Goal: Task Accomplishment & Management: Manage account settings

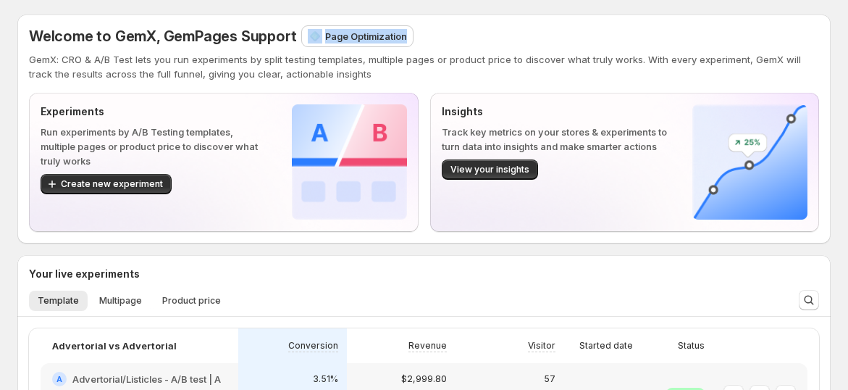
drag, startPoint x: 380, startPoint y: 34, endPoint x: 406, endPoint y: 34, distance: 26.1
click at [406, 34] on div "Page Optimization" at bounding box center [357, 36] width 111 height 20
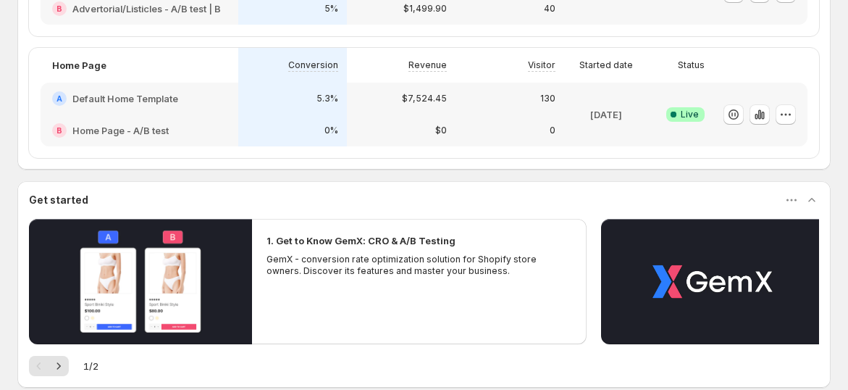
scroll to position [161, 0]
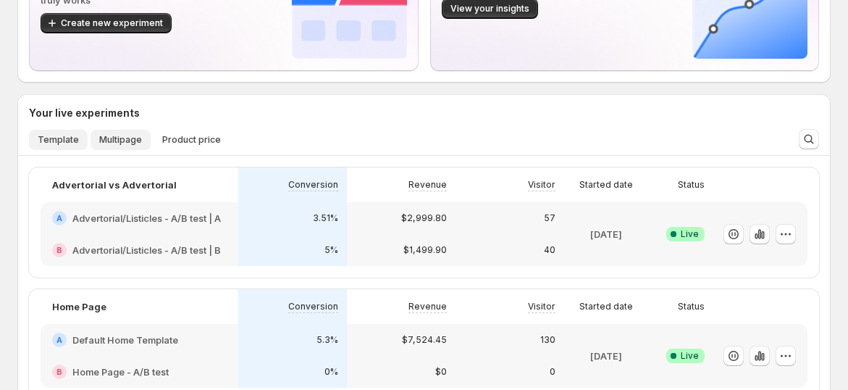
click at [104, 138] on span "Multipage" at bounding box center [120, 140] width 43 height 12
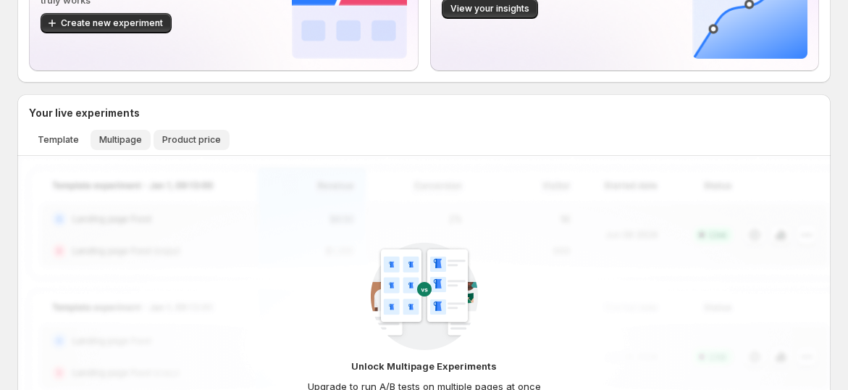
click at [198, 145] on span "Product price" at bounding box center [191, 140] width 59 height 12
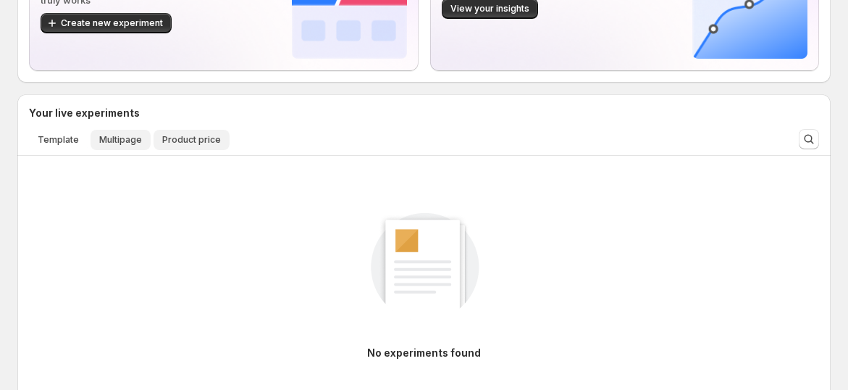
click at [120, 141] on span "Multipage" at bounding box center [120, 140] width 43 height 12
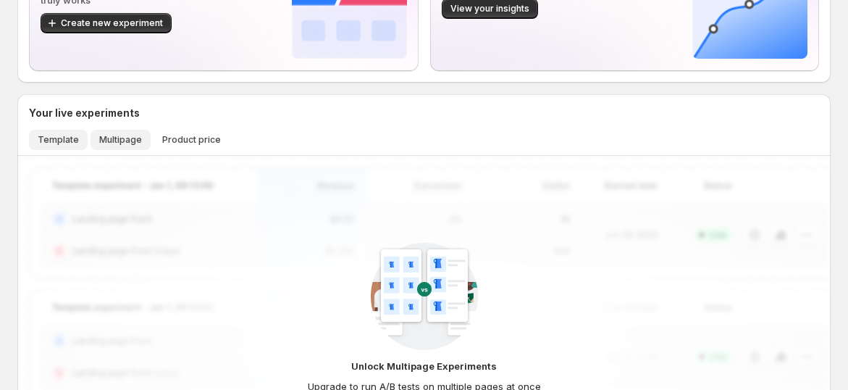
click at [49, 134] on span "Template" at bounding box center [58, 140] width 41 height 12
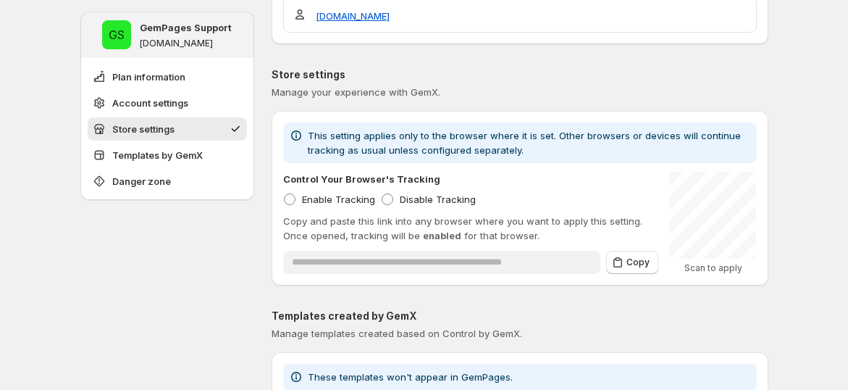
scroll to position [322, 0]
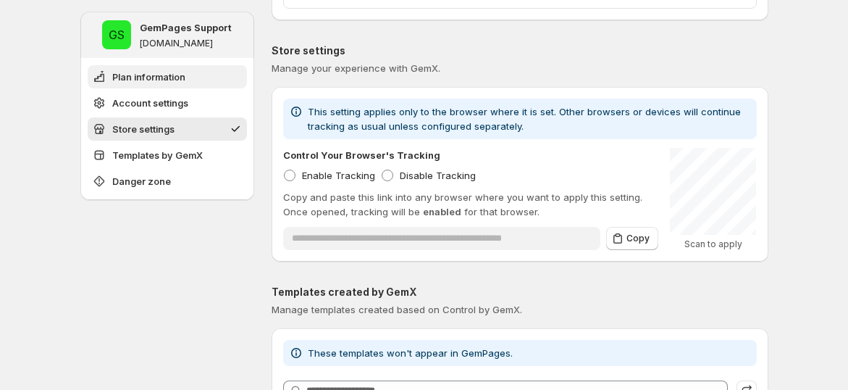
click at [164, 65] on button "Plan information" at bounding box center [167, 76] width 159 height 23
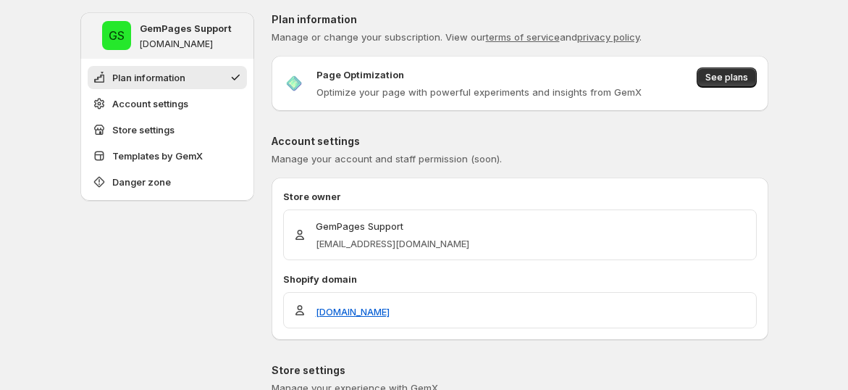
scroll to position [0, 0]
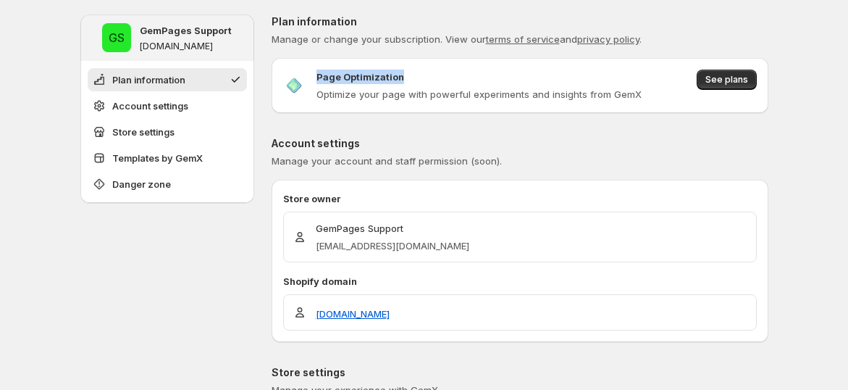
drag, startPoint x: 322, startPoint y: 76, endPoint x: 511, endPoint y: 87, distance: 188.6
click at [478, 76] on div "Page Optimization" at bounding box center [479, 77] width 325 height 14
drag, startPoint x: 545, startPoint y: 93, endPoint x: 699, endPoint y: 91, distance: 153.6
click at [571, 94] on p "Optimize your page with powerful experiments and insights from GemX" at bounding box center [479, 94] width 325 height 14
click at [748, 80] on span "See plans" at bounding box center [727, 80] width 43 height 12
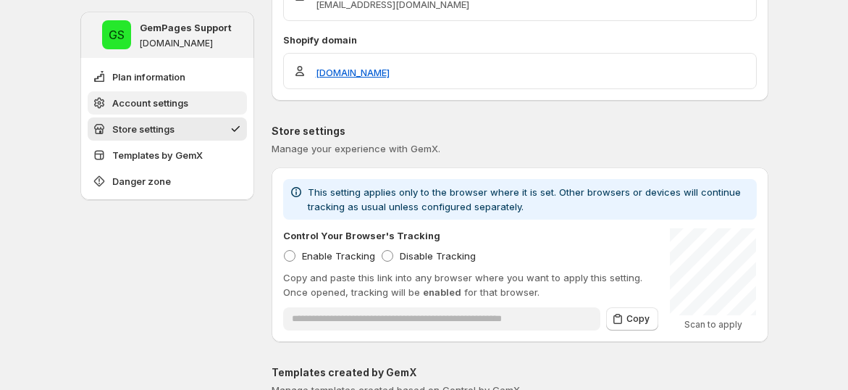
click at [180, 100] on span "Account settings" at bounding box center [150, 103] width 76 height 14
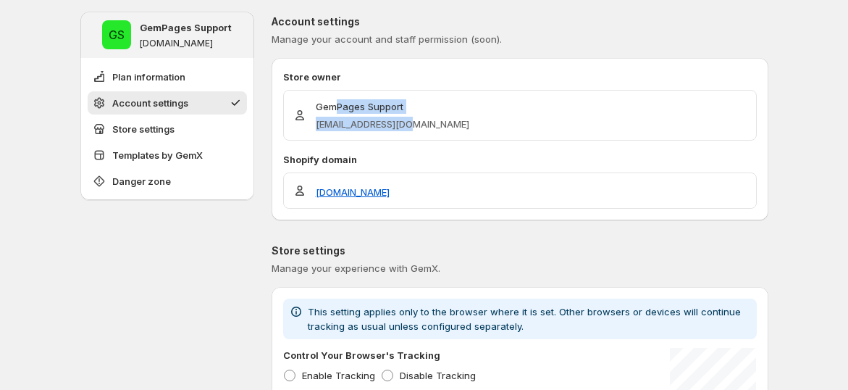
drag, startPoint x: 391, startPoint y: 112, endPoint x: 401, endPoint y: 133, distance: 23.3
click at [401, 133] on div "GemPages Support support@gempages.help" at bounding box center [520, 115] width 474 height 51
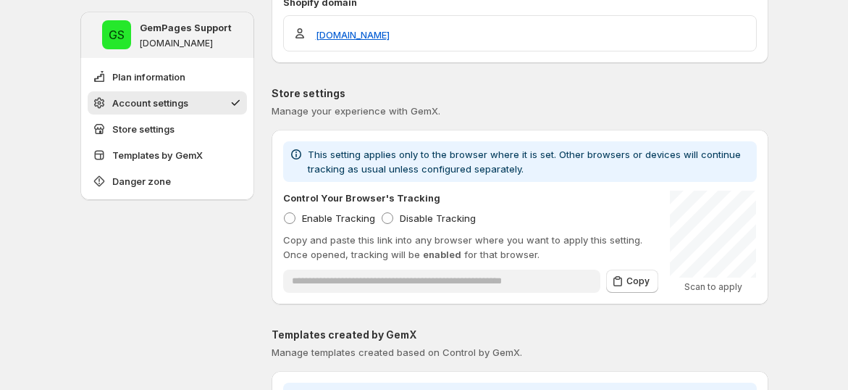
scroll to position [282, 0]
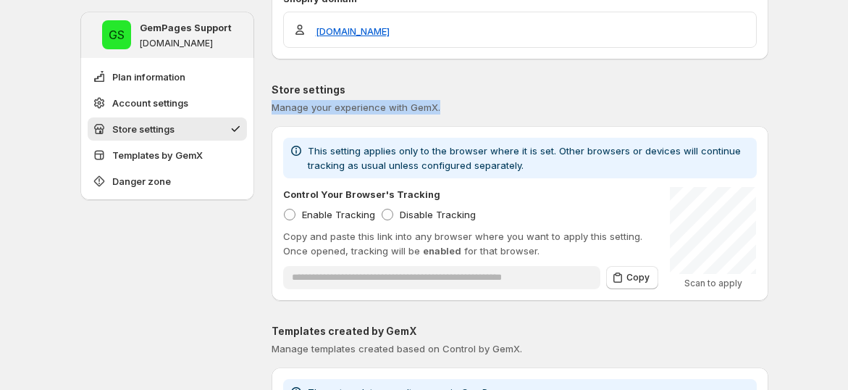
drag, startPoint x: 279, startPoint y: 108, endPoint x: 461, endPoint y: 113, distance: 182.6
click at [456, 113] on div "**********" at bounding box center [520, 192] width 497 height 218
click at [461, 113] on div "**********" at bounding box center [520, 192] width 497 height 218
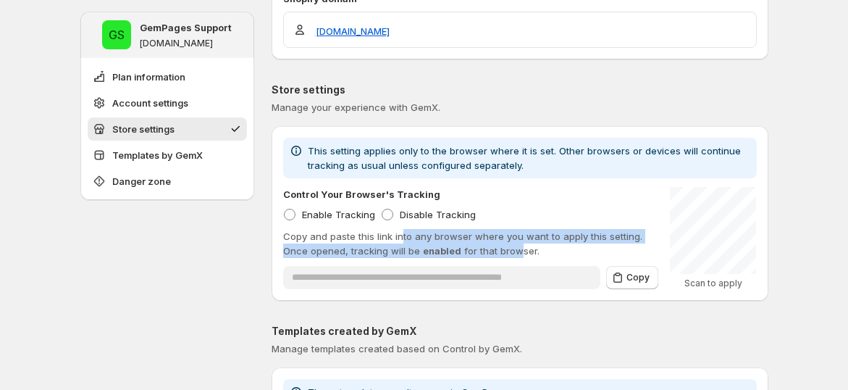
drag, startPoint x: 403, startPoint y: 236, endPoint x: 522, endPoint y: 251, distance: 119.0
click at [522, 251] on p "Copy and paste this link into any browser where you want to apply this setting.…" at bounding box center [470, 243] width 375 height 29
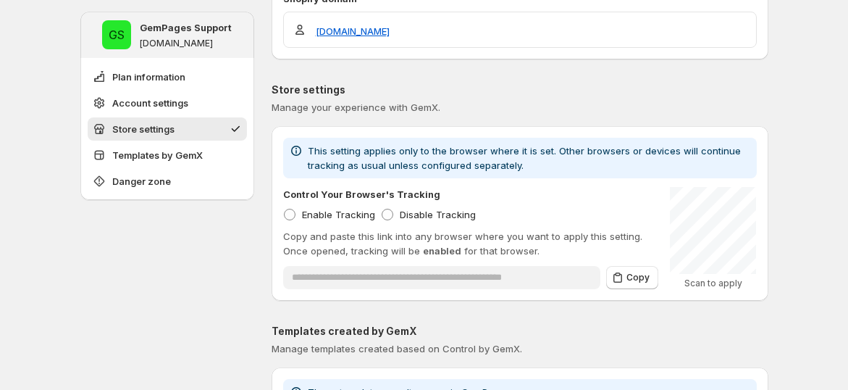
click at [534, 248] on p "Copy and paste this link into any browser where you want to apply this setting.…" at bounding box center [470, 243] width 375 height 29
click at [297, 148] on icon at bounding box center [296, 148] width 1 height 1
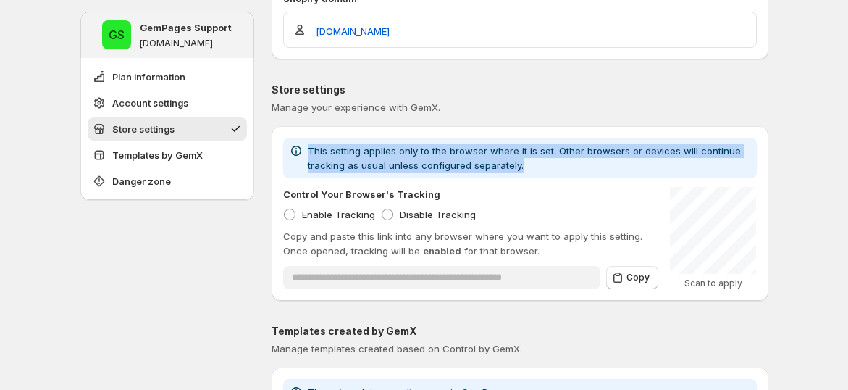
drag, startPoint x: 307, startPoint y: 149, endPoint x: 521, endPoint y: 164, distance: 214.2
click at [521, 164] on div "This setting applies only to the browser where it is set. Other browsers or dev…" at bounding box center [520, 157] width 462 height 29
click at [484, 158] on span "This setting applies only to the browser where it is set. Other browsers or dev…" at bounding box center [524, 158] width 433 height 26
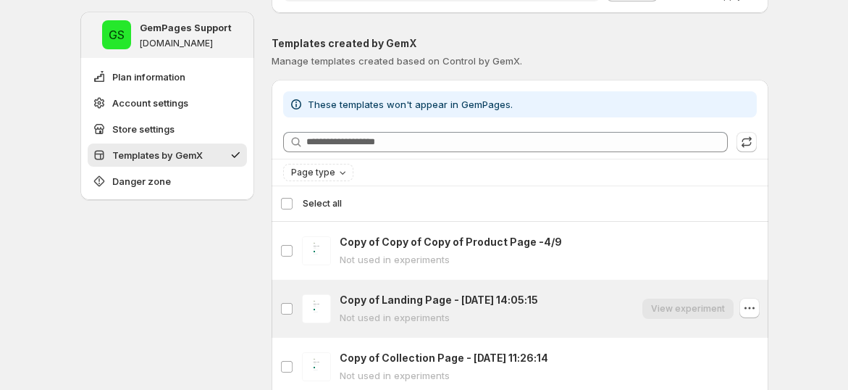
scroll to position [604, 0]
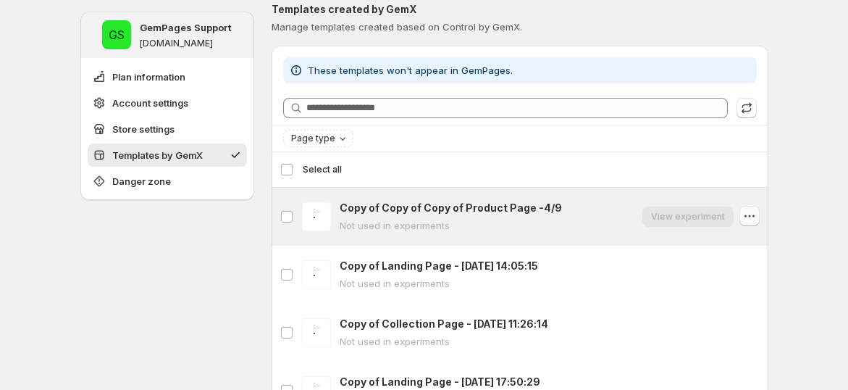
click at [755, 214] on icon "button" at bounding box center [749, 216] width 14 height 14
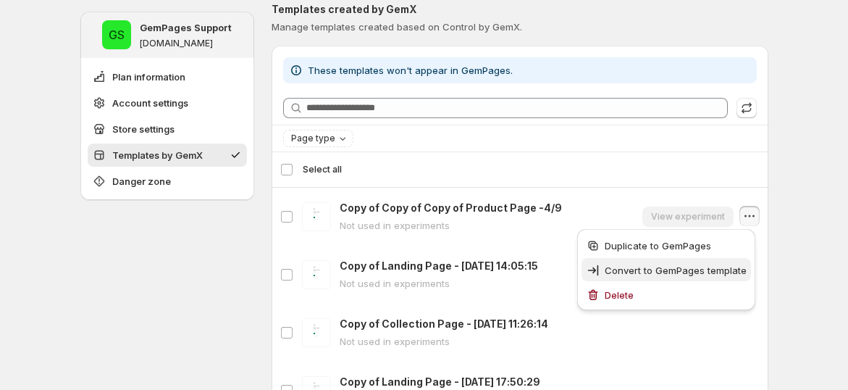
click at [650, 270] on span "Convert to GemPages template" at bounding box center [676, 270] width 142 height 12
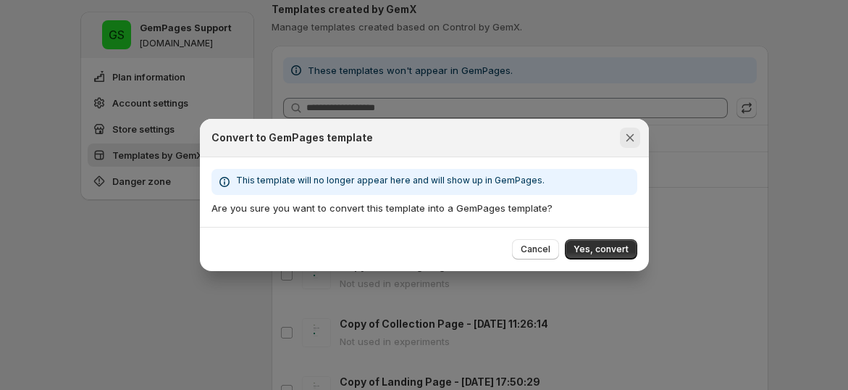
click at [629, 139] on icon "Close" at bounding box center [630, 137] width 14 height 14
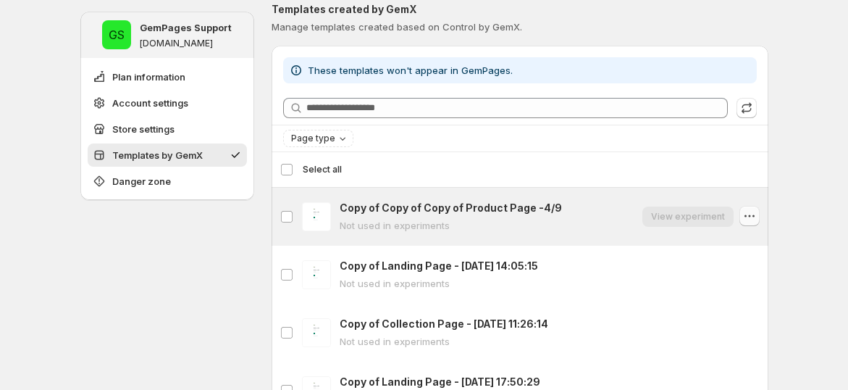
click at [752, 219] on icon "button" at bounding box center [749, 216] width 14 height 14
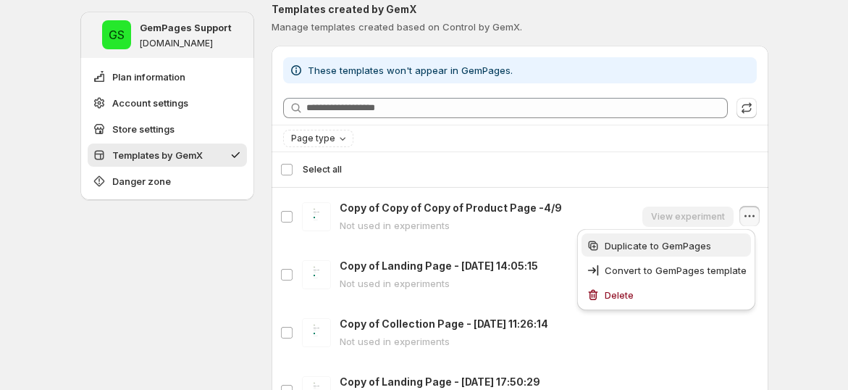
click at [695, 245] on span "Duplicate to GemPages" at bounding box center [658, 246] width 106 height 12
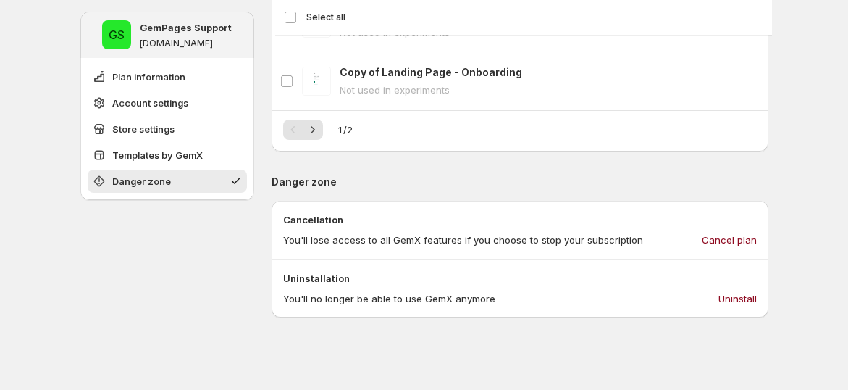
scroll to position [1007, 0]
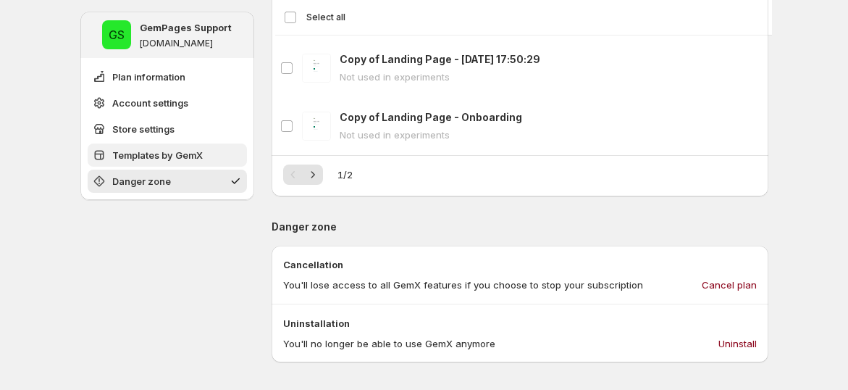
click at [159, 163] on button "Templates by GemX" at bounding box center [167, 154] width 159 height 23
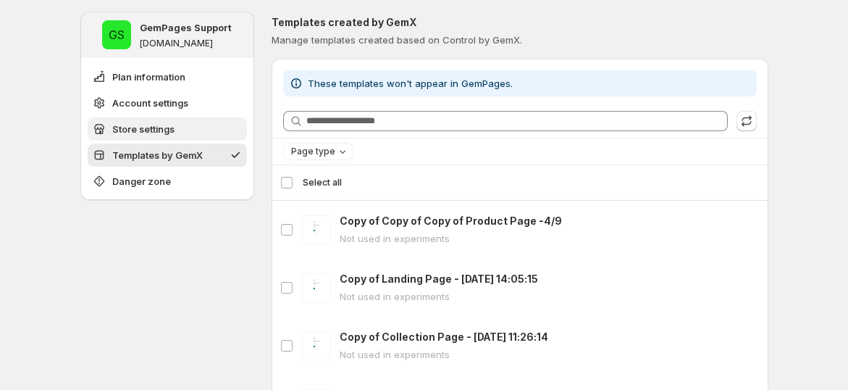
click at [169, 132] on span "Store settings" at bounding box center [143, 129] width 62 height 14
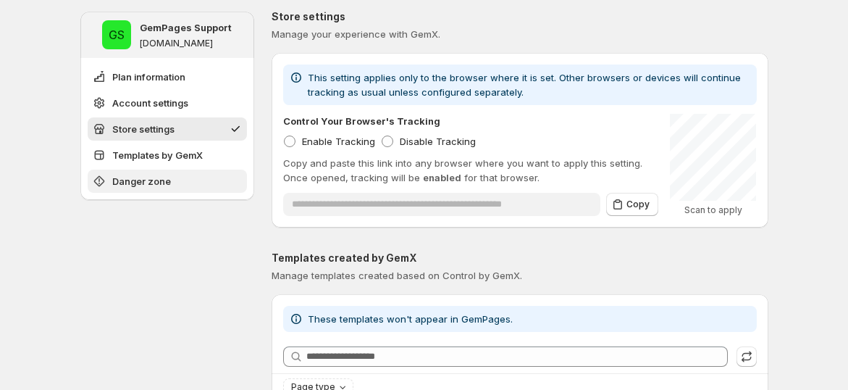
scroll to position [349, 0]
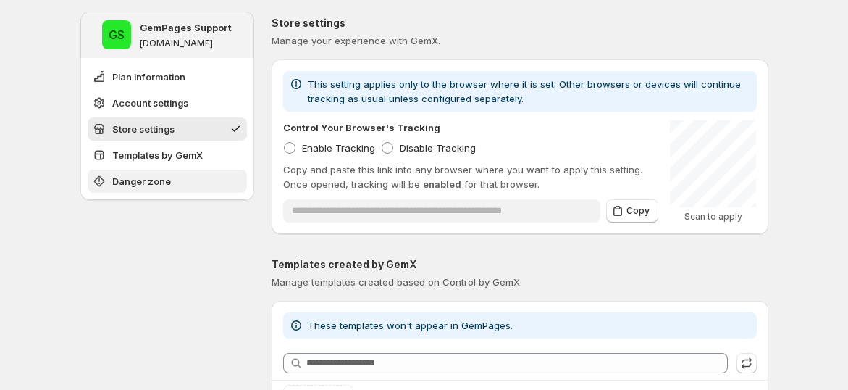
click at [159, 182] on span "Danger zone" at bounding box center [141, 181] width 59 height 14
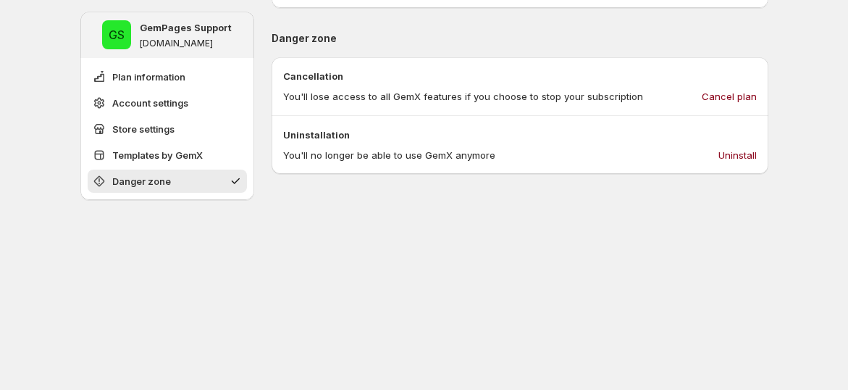
scroll to position [1129, 0]
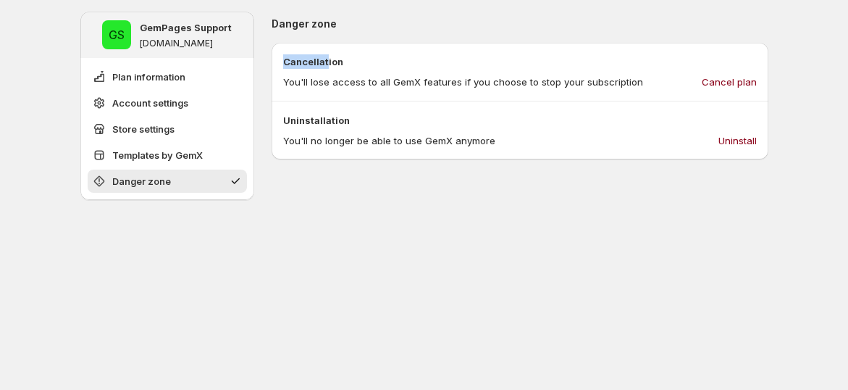
drag, startPoint x: 288, startPoint y: 61, endPoint x: 330, endPoint y: 61, distance: 41.3
click at [330, 61] on p "Cancellation" at bounding box center [520, 61] width 474 height 14
click at [333, 82] on p "You'll lose access to all GemX features if you choose to stop your subscription" at bounding box center [463, 82] width 360 height 14
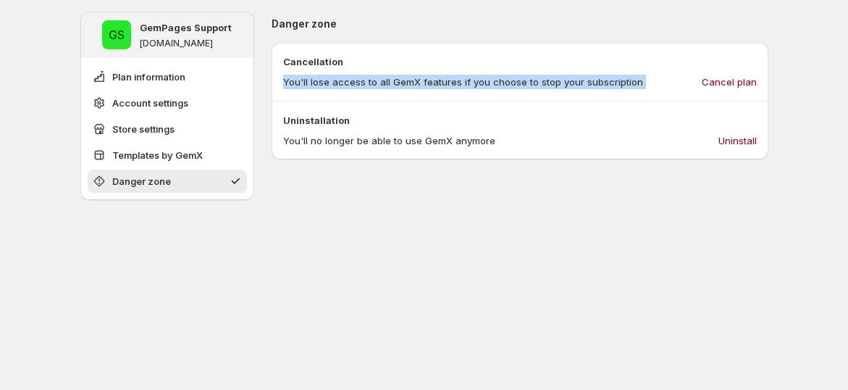
click at [333, 82] on p "You'll lose access to all GemX features if you choose to stop your subscription" at bounding box center [463, 82] width 360 height 14
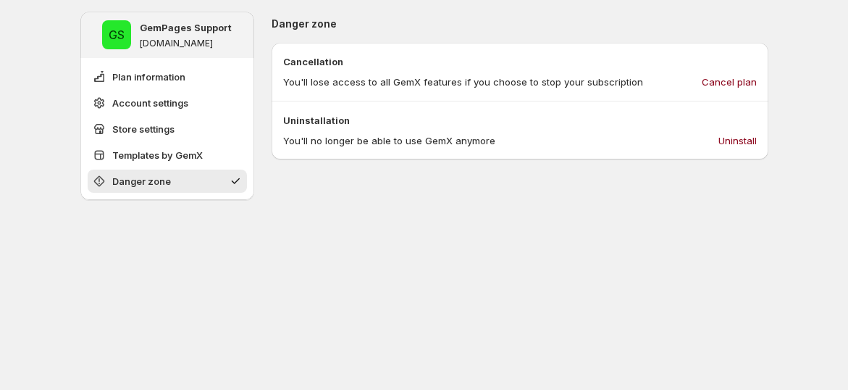
click at [322, 61] on p "Cancellation" at bounding box center [520, 61] width 474 height 14
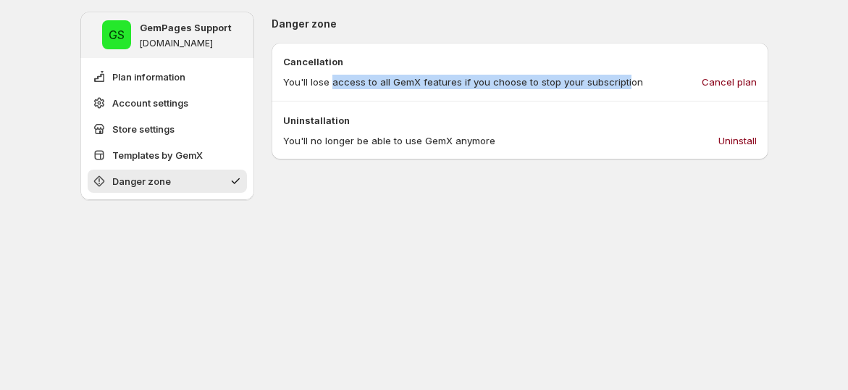
drag, startPoint x: 353, startPoint y: 80, endPoint x: 629, endPoint y: 83, distance: 276.0
click at [629, 83] on p "You'll lose access to all GemX features if you choose to stop your subscription" at bounding box center [463, 82] width 360 height 14
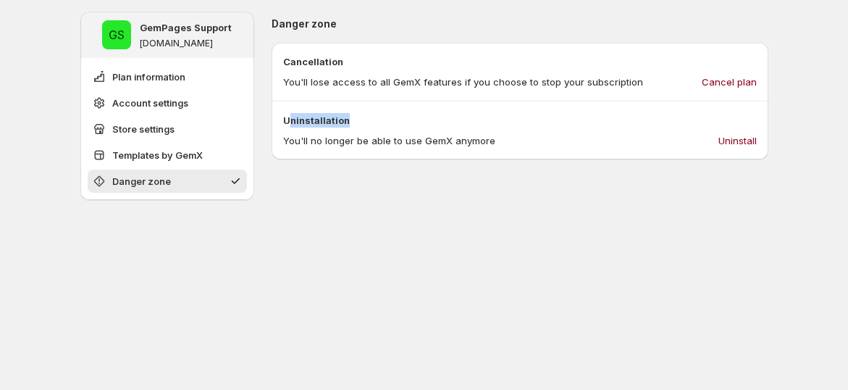
drag, startPoint x: 296, startPoint y: 116, endPoint x: 362, endPoint y: 114, distance: 66.7
click at [362, 114] on p "Uninstallation" at bounding box center [520, 120] width 474 height 14
click at [312, 143] on p "You'll no longer be able to use GemX anymore" at bounding box center [389, 140] width 212 height 14
drag, startPoint x: 362, startPoint y: 140, endPoint x: 508, endPoint y: 138, distance: 146.3
click at [508, 138] on div "You'll no longer be able to use GemX anymore Uninstall" at bounding box center [520, 140] width 474 height 14
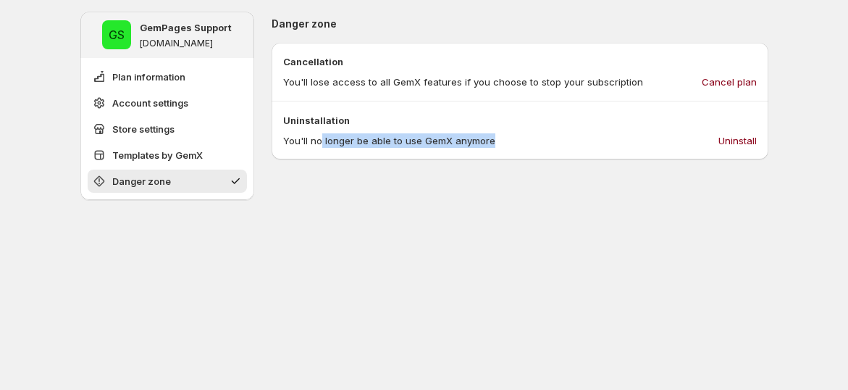
click at [524, 134] on div "You'll no longer be able to use GemX anymore Uninstall" at bounding box center [520, 140] width 474 height 14
click at [438, 135] on p "You'll no longer be able to use GemX anymore" at bounding box center [389, 140] width 212 height 14
click at [436, 135] on p "You'll no longer be able to use GemX anymore" at bounding box center [389, 140] width 212 height 14
click at [492, 135] on p "You'll no longer be able to use GemX anymore" at bounding box center [389, 140] width 212 height 14
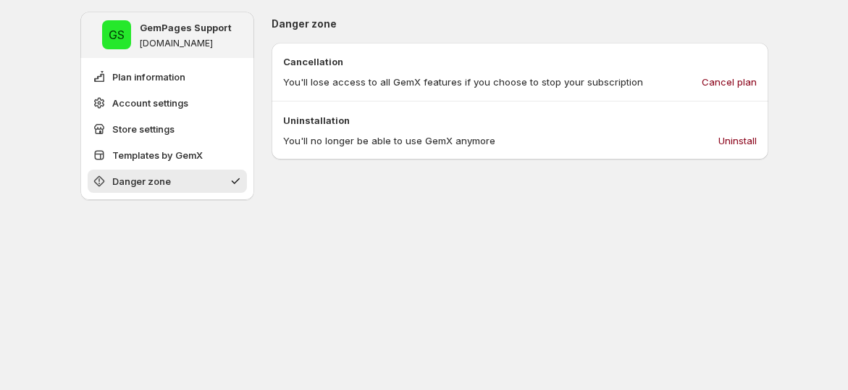
click at [519, 136] on div "You'll no longer be able to use GemX anymore Uninstall" at bounding box center [520, 140] width 474 height 14
drag, startPoint x: 503, startPoint y: 143, endPoint x: 301, endPoint y: 135, distance: 203.0
click at [277, 143] on div "Uninstallation You'll no longer be able to use GemX anymore Uninstall" at bounding box center [520, 130] width 497 height 58
click at [320, 133] on p "You'll no longer be able to use GemX anymore" at bounding box center [389, 140] width 212 height 14
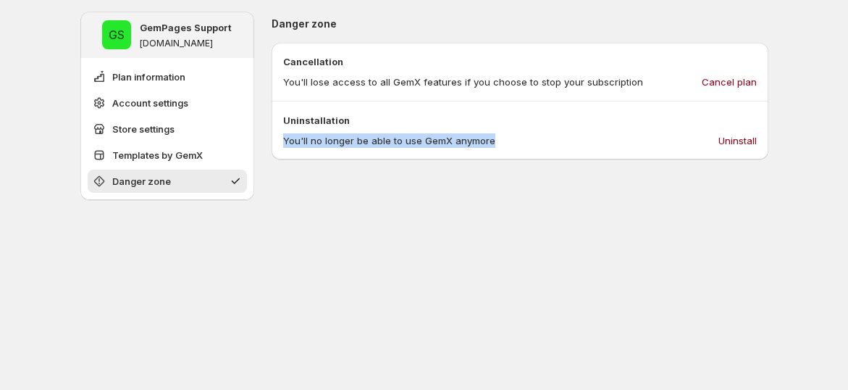
click at [320, 133] on p "You'll no longer be able to use GemX anymore" at bounding box center [389, 140] width 212 height 14
click at [389, 83] on p "You'll lose access to all GemX features if you choose to stop your subscription" at bounding box center [463, 82] width 360 height 14
click at [390, 83] on p "You'll lose access to all GemX features if you choose to stop your subscription" at bounding box center [463, 82] width 360 height 14
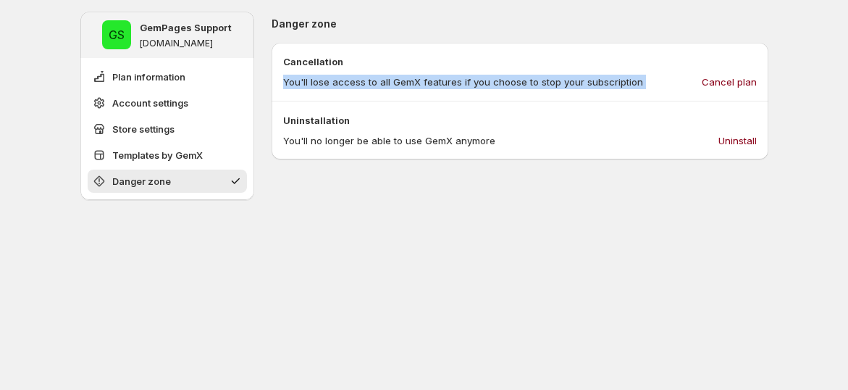
click at [390, 83] on p "You'll lose access to all GemX features if you choose to stop your subscription" at bounding box center [463, 82] width 360 height 14
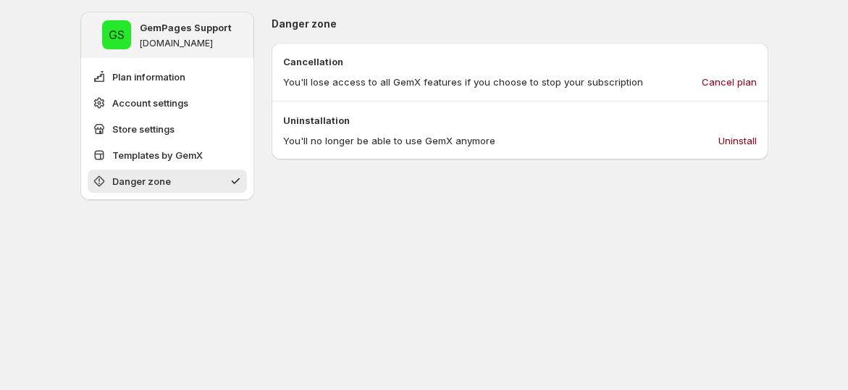
click at [377, 143] on p "You'll no longer be able to use GemX anymore" at bounding box center [389, 140] width 212 height 14
click at [172, 72] on span "Plan information" at bounding box center [148, 77] width 73 height 14
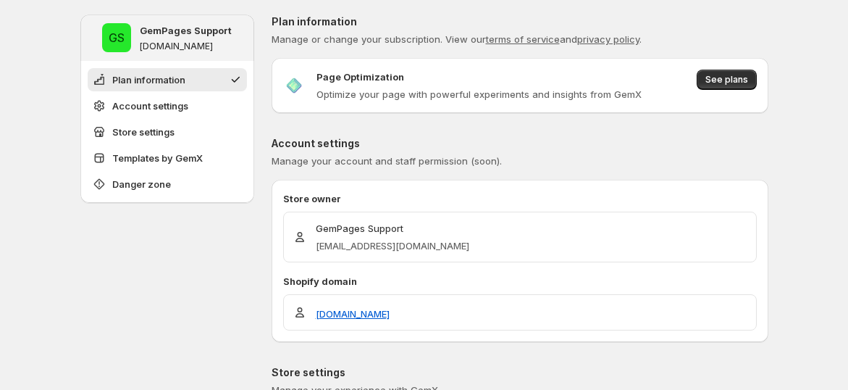
scroll to position [0, 0]
click at [707, 83] on button "See plans" at bounding box center [727, 80] width 60 height 20
click at [716, 78] on span "See plans" at bounding box center [727, 80] width 43 height 12
click at [729, 83] on span "See plans" at bounding box center [727, 80] width 43 height 12
click at [155, 162] on span "Templates by GemX" at bounding box center [157, 158] width 91 height 14
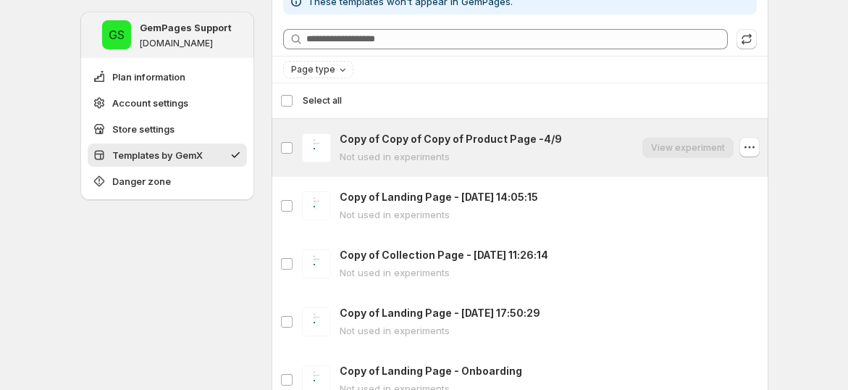
scroll to position [752, 0]
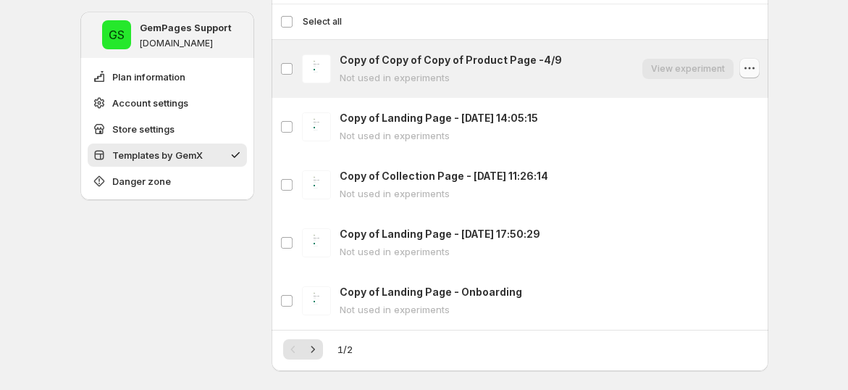
click at [752, 67] on icon "button" at bounding box center [749, 68] width 14 height 14
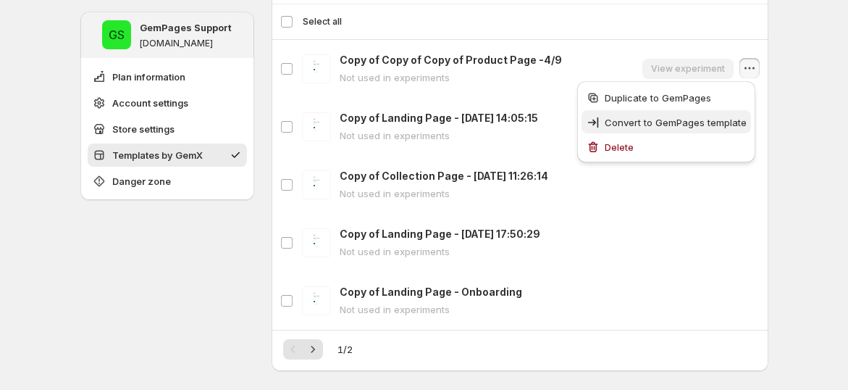
click at [723, 127] on span "Convert to GemPages template" at bounding box center [676, 123] width 142 height 12
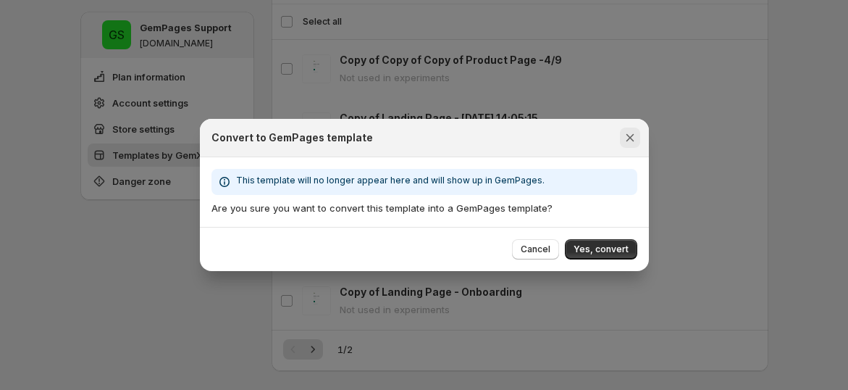
click at [633, 139] on icon "Close" at bounding box center [630, 137] width 14 height 14
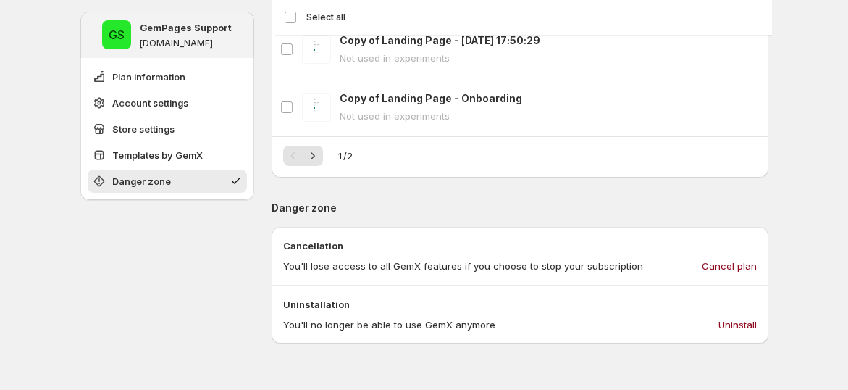
scroll to position [913, 0]
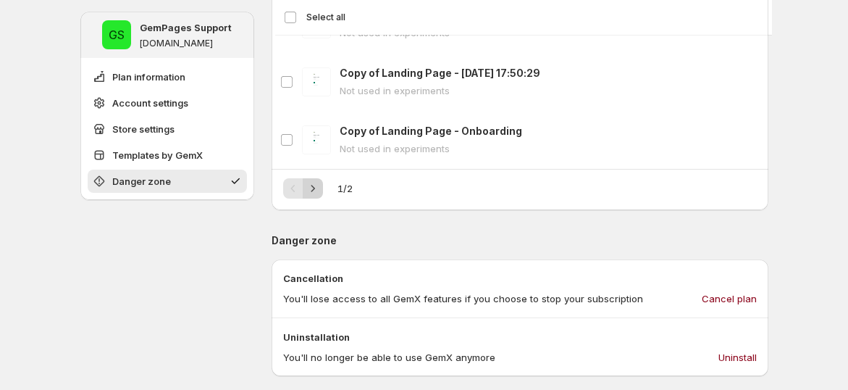
click at [318, 191] on icon "Next" at bounding box center [313, 188] width 14 height 14
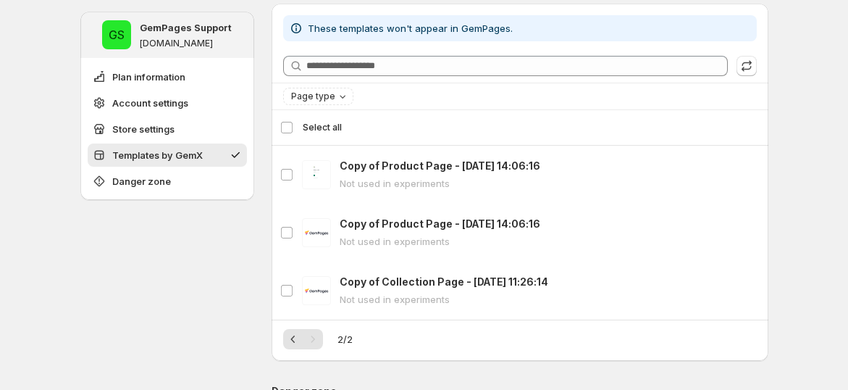
scroll to position [671, 0]
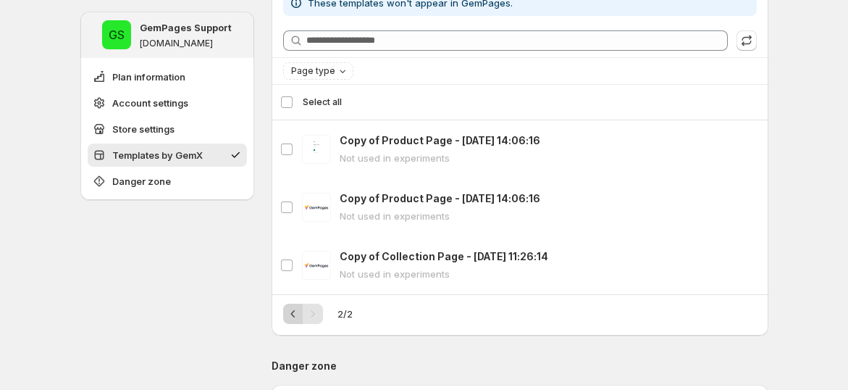
click at [294, 312] on icon "Previous" at bounding box center [293, 313] width 14 height 14
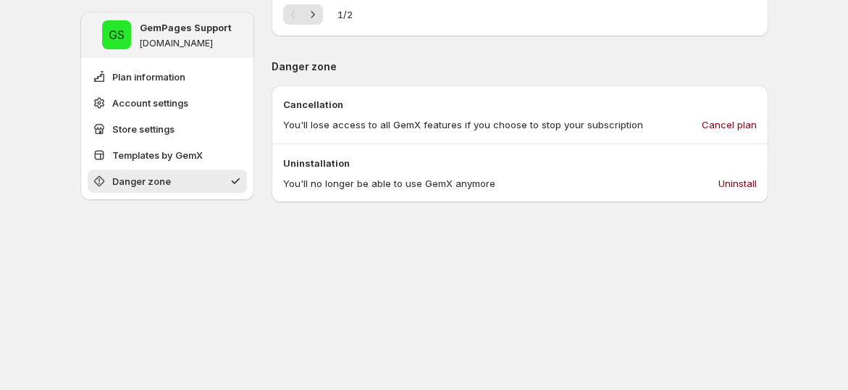
scroll to position [1144, 0]
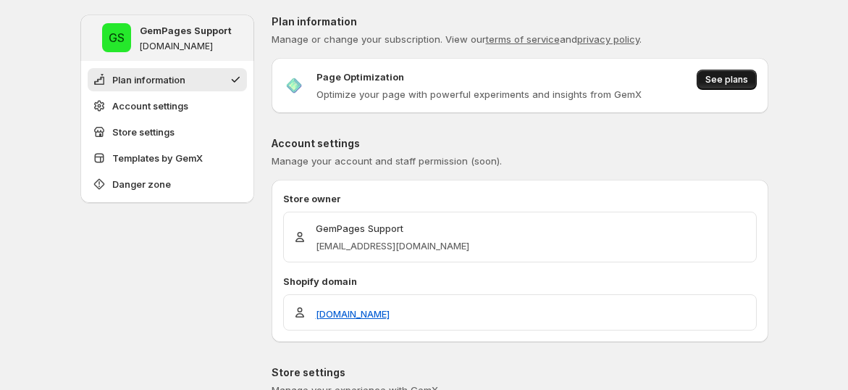
click at [733, 70] on button "See plans" at bounding box center [727, 80] width 60 height 20
